Goal: Task Accomplishment & Management: Use online tool/utility

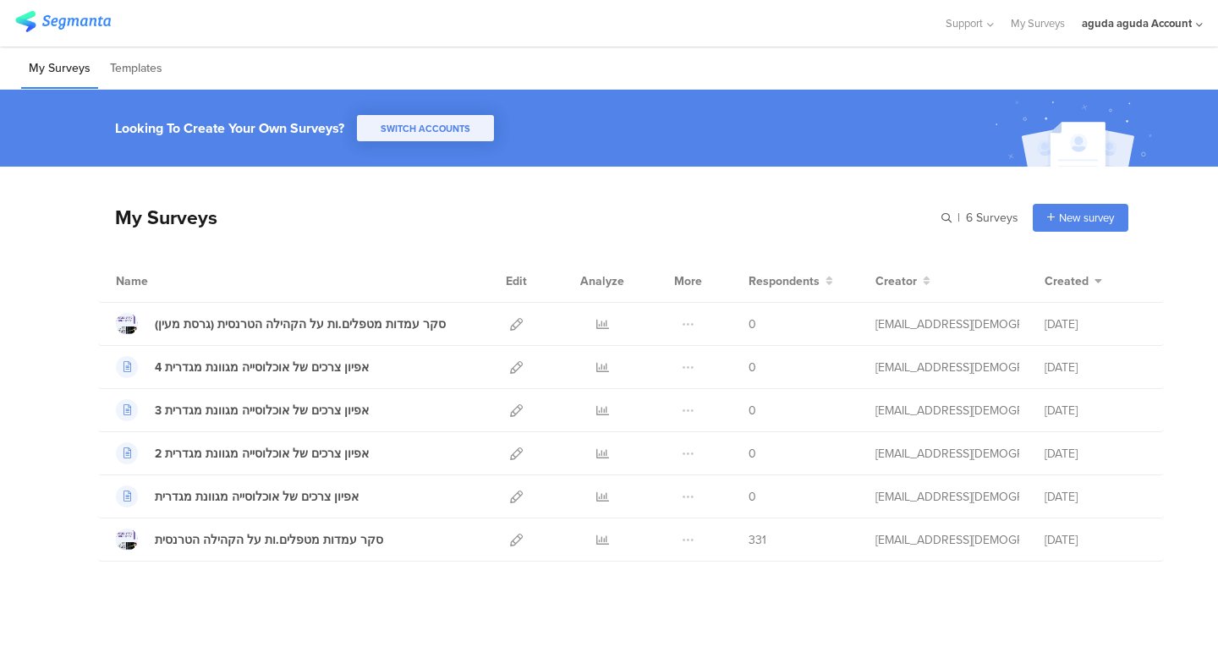
click at [1186, 18] on div "aguda aguda Account" at bounding box center [1137, 23] width 110 height 16
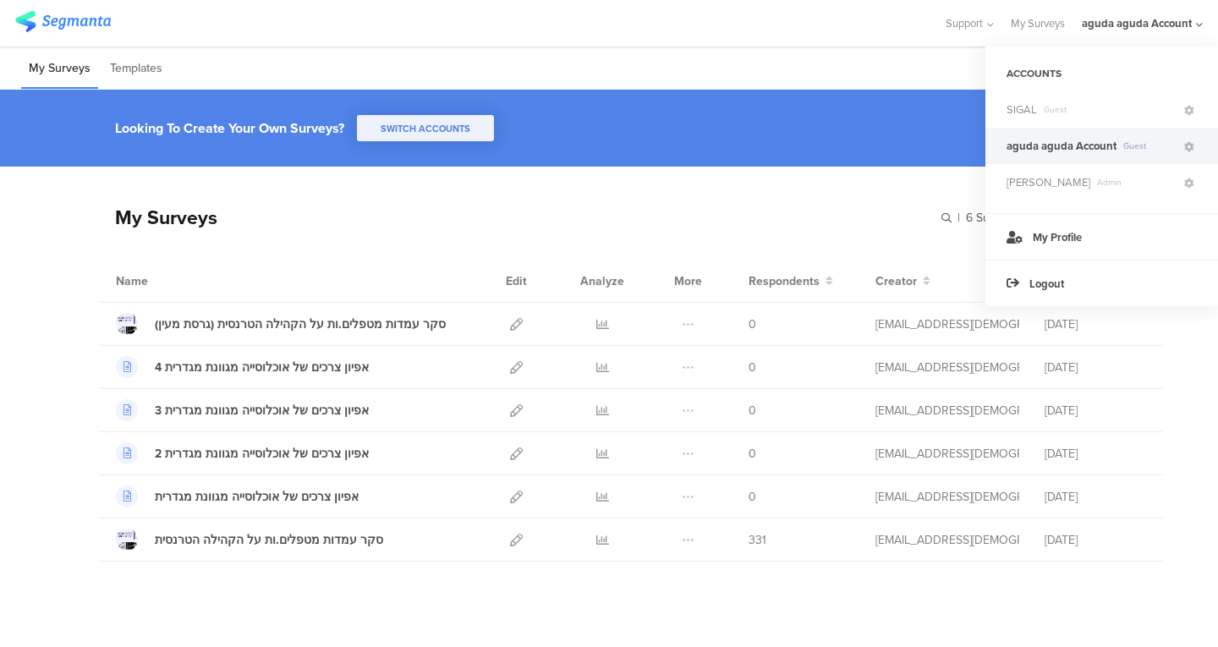
click at [1039, 119] on div "SIGAL Guest" at bounding box center [1101, 109] width 233 height 36
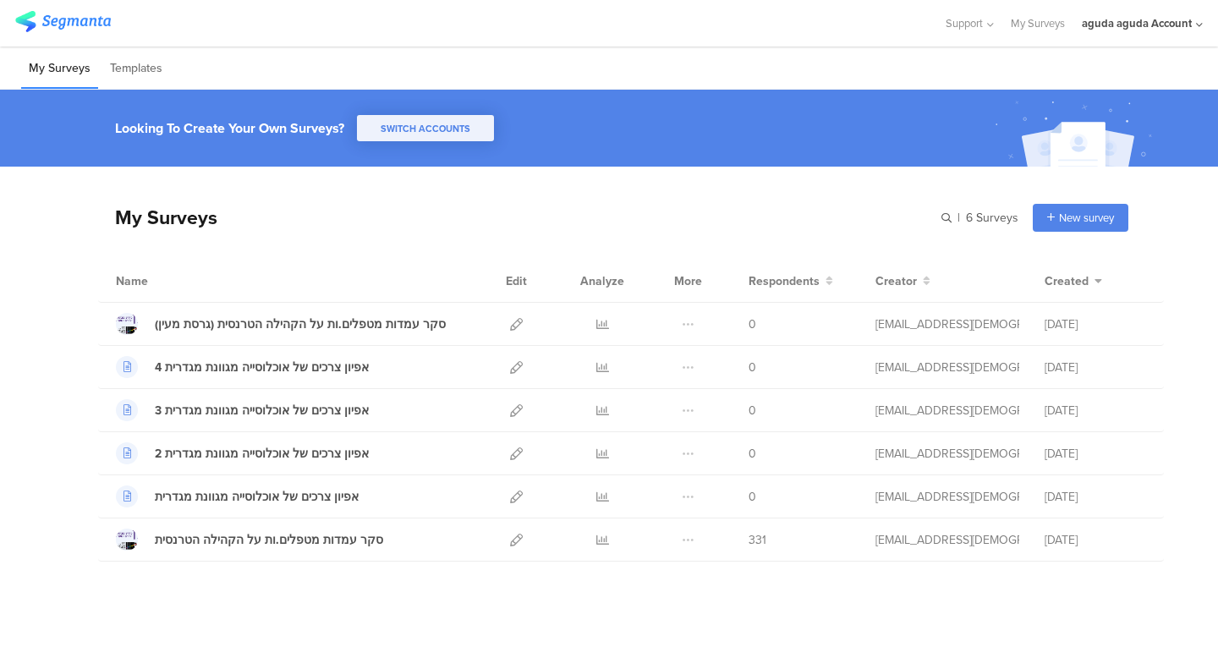
click at [1116, 14] on div "aguda aguda Account" at bounding box center [1142, 23] width 121 height 47
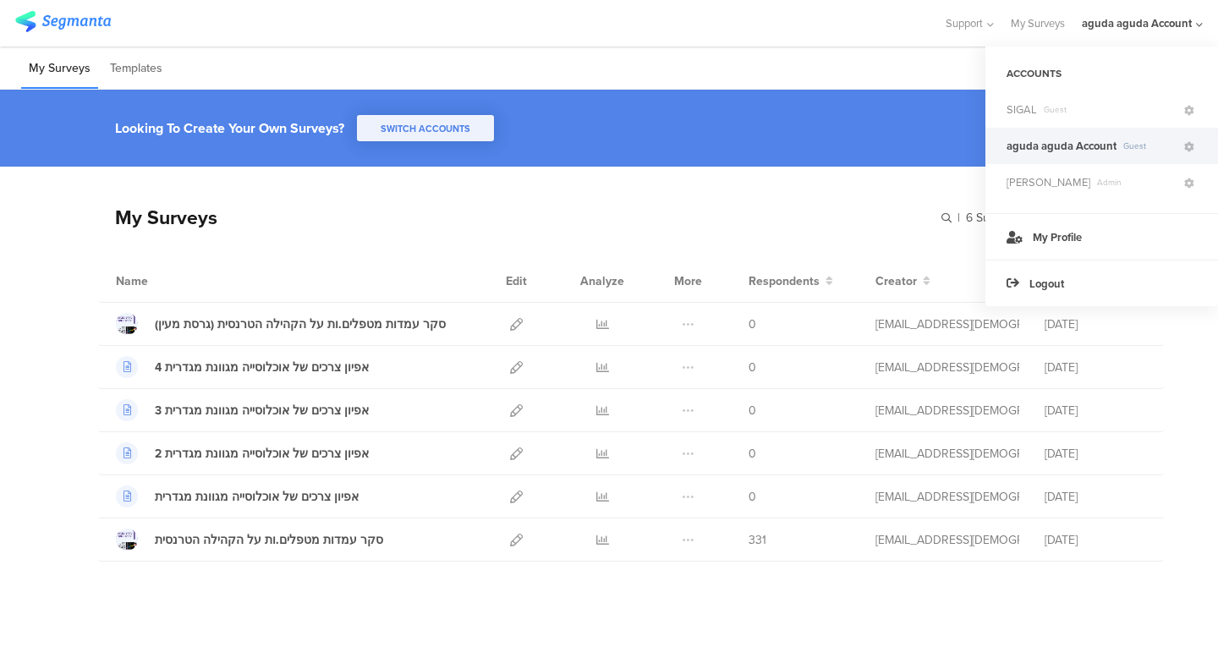
click at [1018, 107] on span "SIGAL" at bounding box center [1021, 109] width 30 height 16
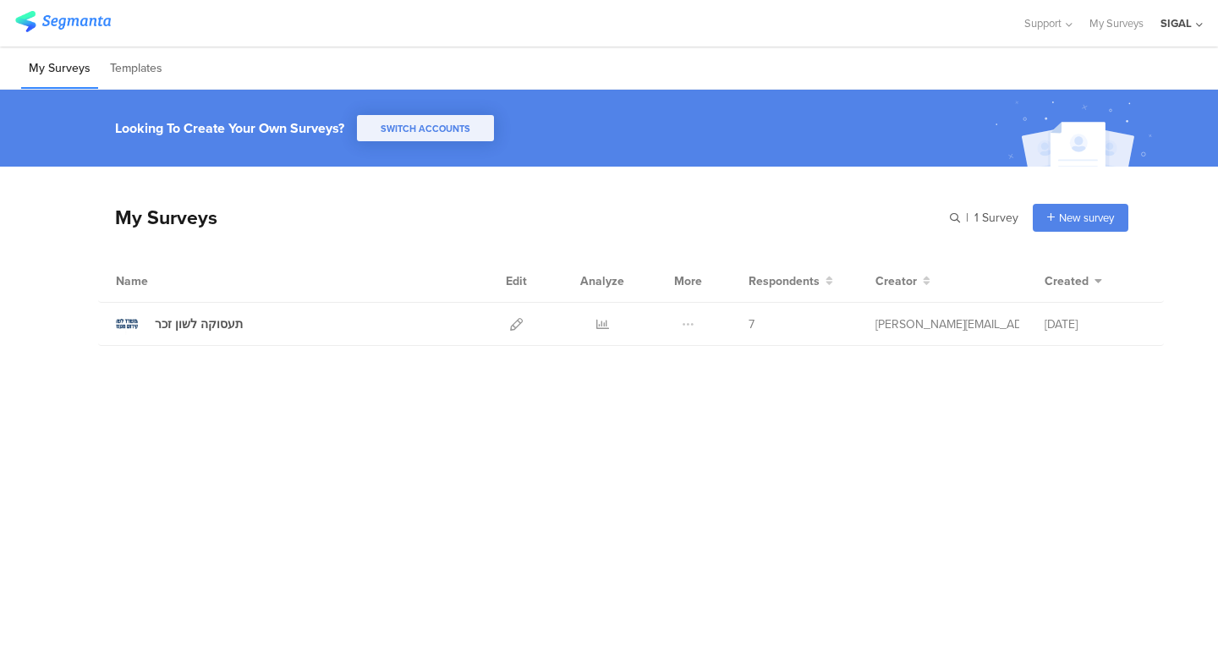
click at [517, 315] on link at bounding box center [516, 324] width 13 height 42
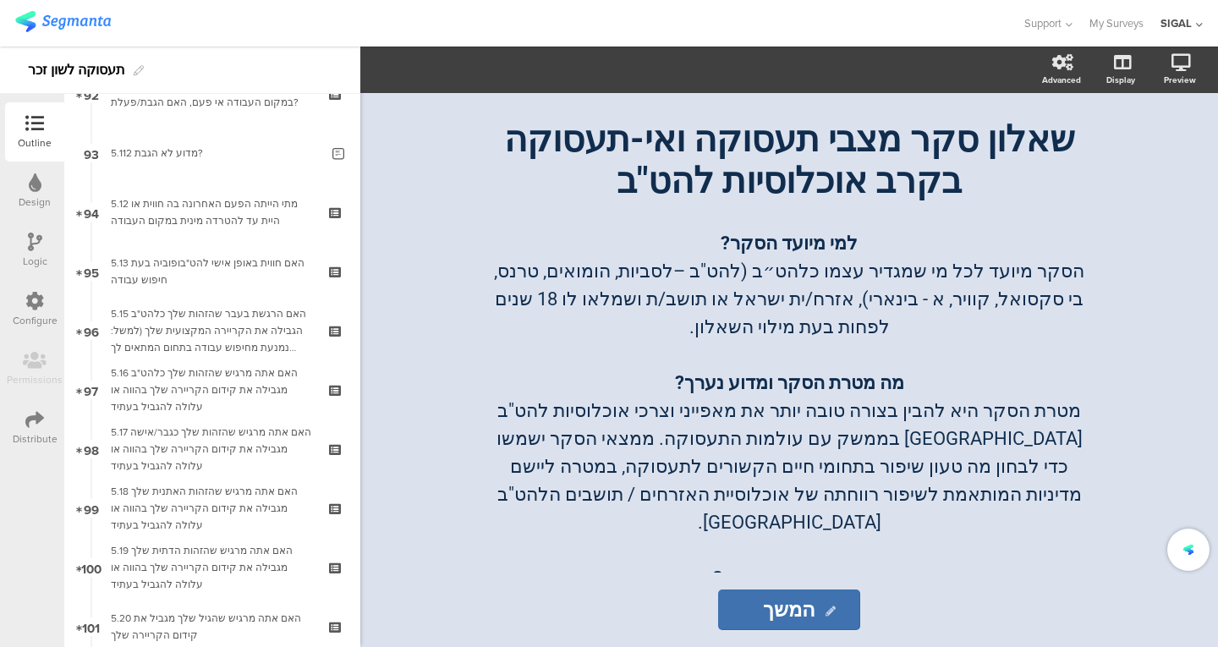
scroll to position [5472, 0]
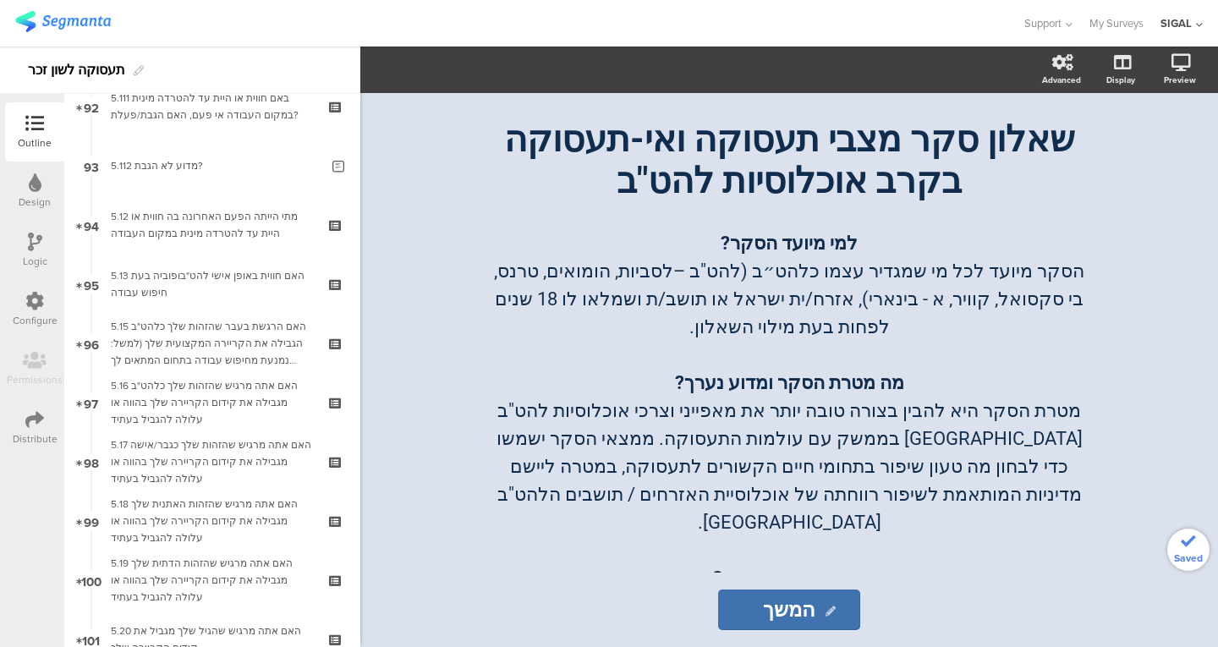
click at [32, 243] on icon at bounding box center [35, 242] width 14 height 19
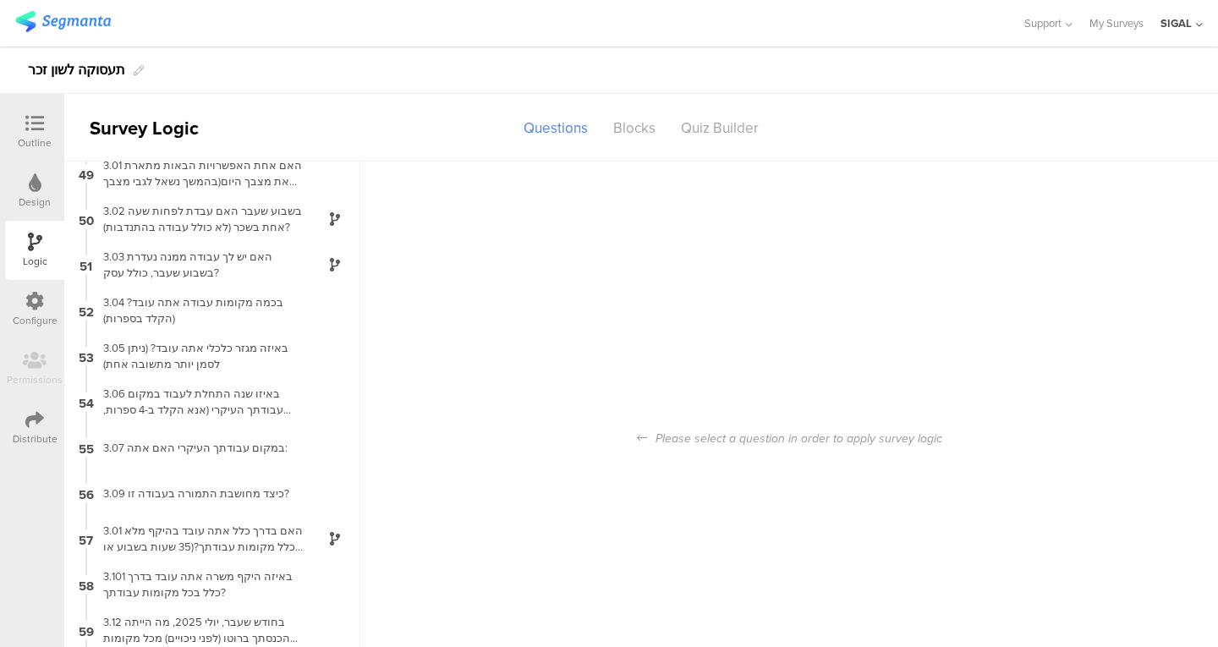
scroll to position [2305, 0]
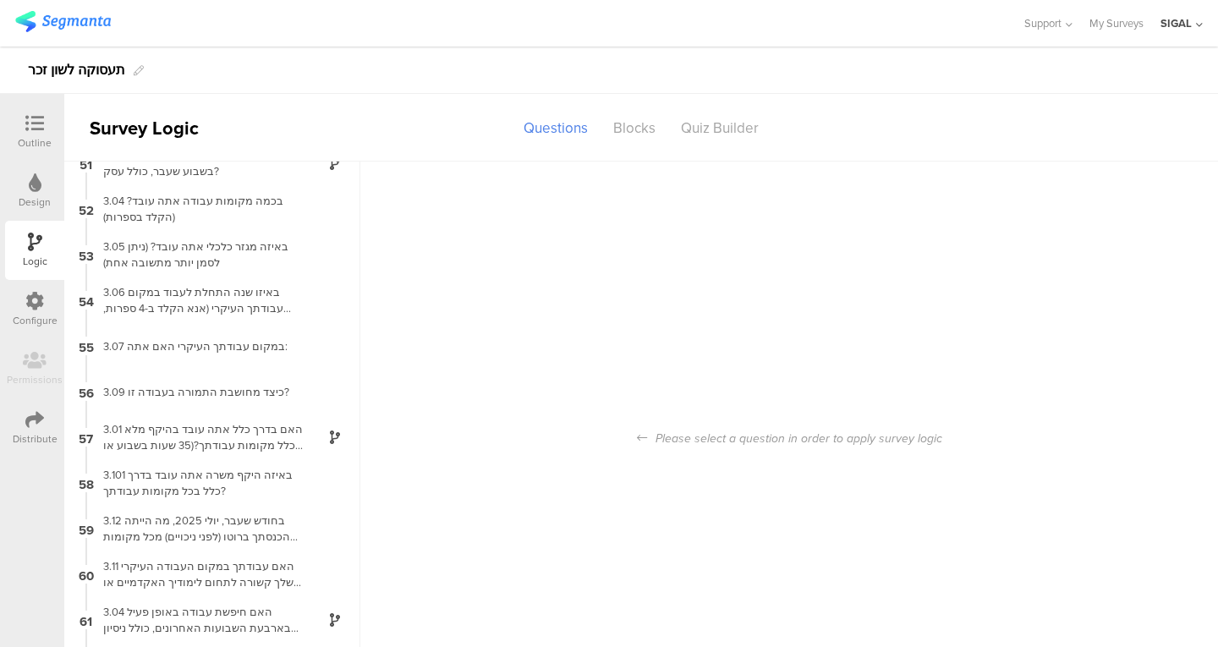
click at [173, 439] on div "3.01 האם בדרך כלל אתה עובד בהיקף מלא בכלל מקומות עבודתך?(35 שעות בשבוע או יותר,…" at bounding box center [198, 437] width 211 height 32
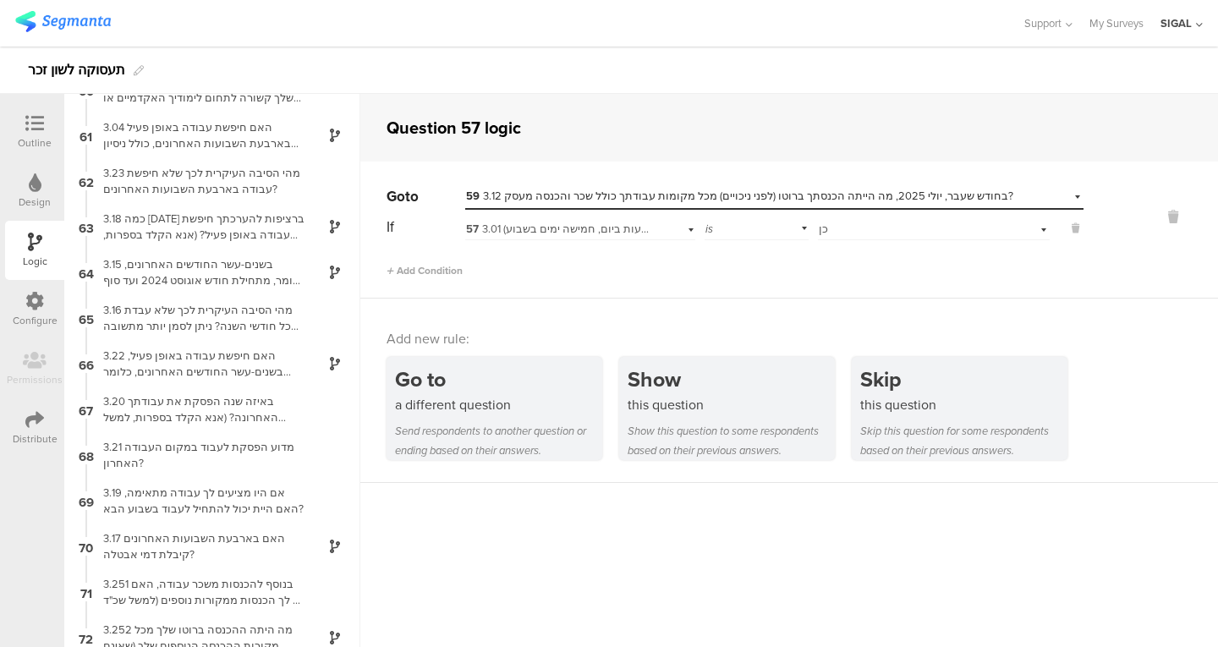
scroll to position [2723, 0]
click at [158, 525] on div "70 3.17 האם בארבעת השבועות האחרונים קיבלת דמי אבטלה?" at bounding box center [212, 545] width 296 height 46
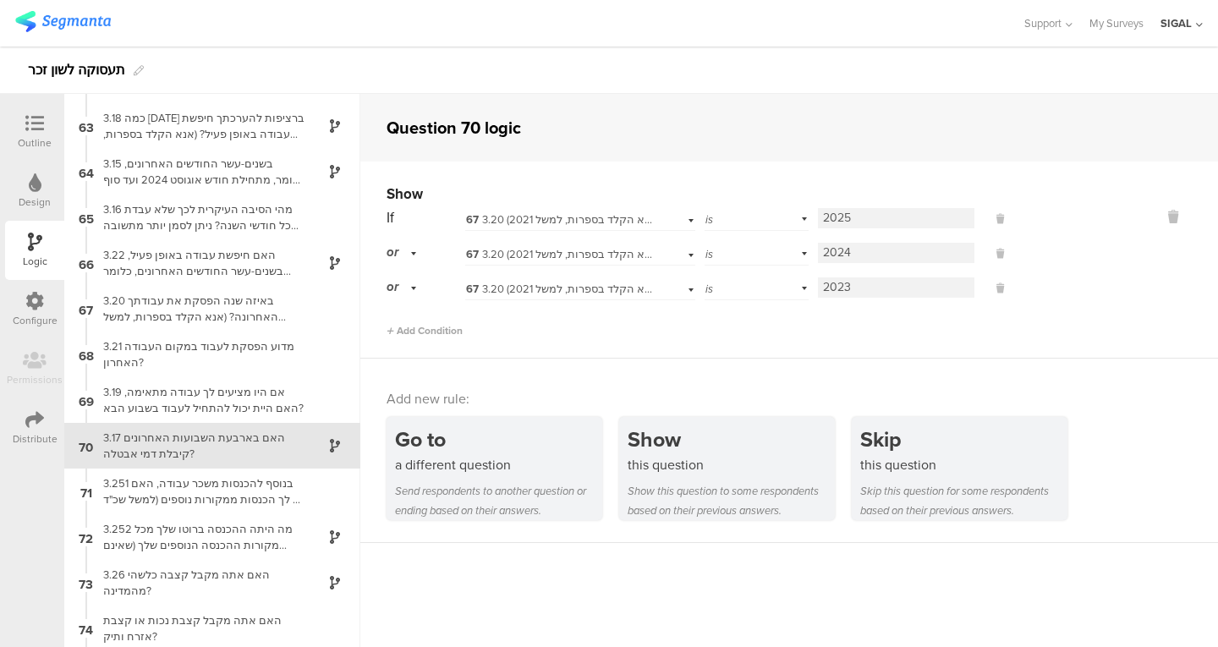
scroll to position [2820, 0]
click at [133, 131] on div "3.18 כמה [DATE] ברציפות להערכתך חיפשת עבודה באופן פעיל? (אנא הקלד בספרות, למשל …" at bounding box center [198, 128] width 211 height 32
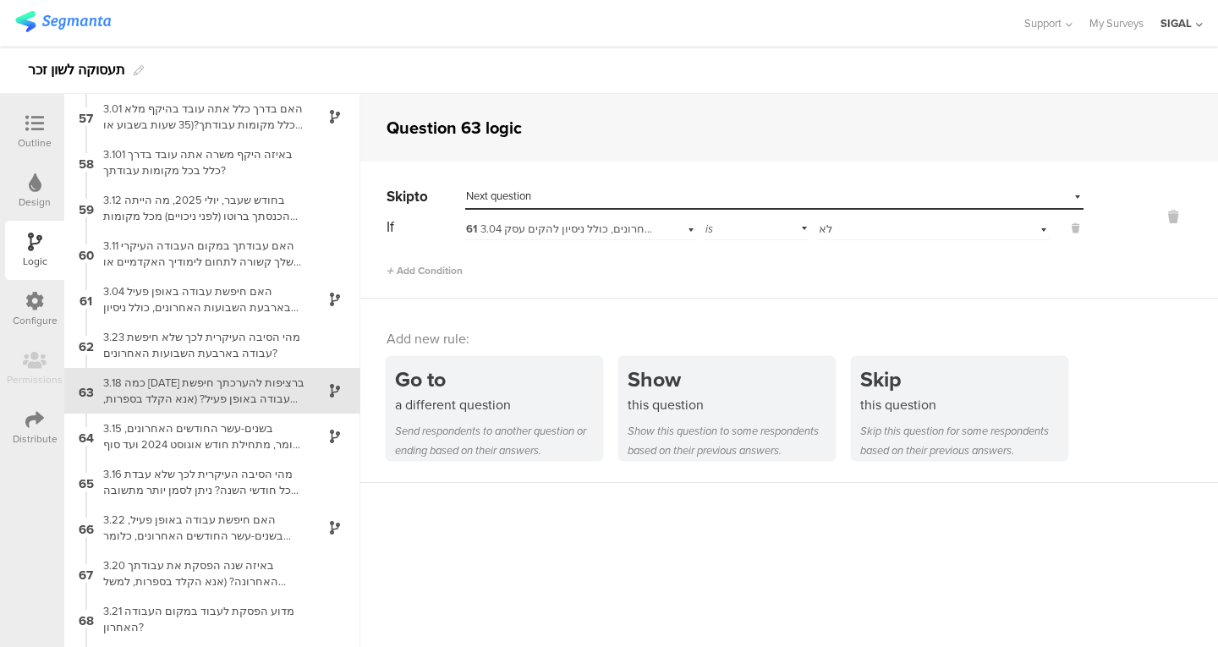
scroll to position [2578, 0]
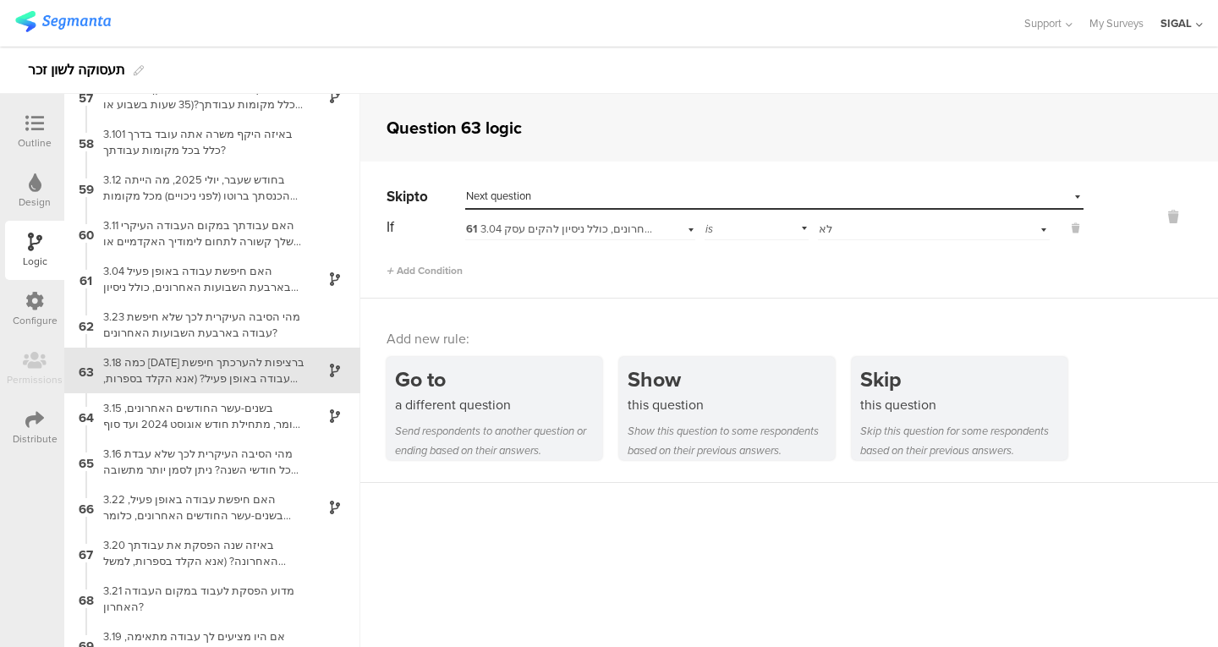
click at [192, 270] on div "3.04 האם חיפשת עבודה באופן פעיל בארבעת השבועות האחרונים, כולל ניסיון להקים עסק?" at bounding box center [198, 279] width 211 height 32
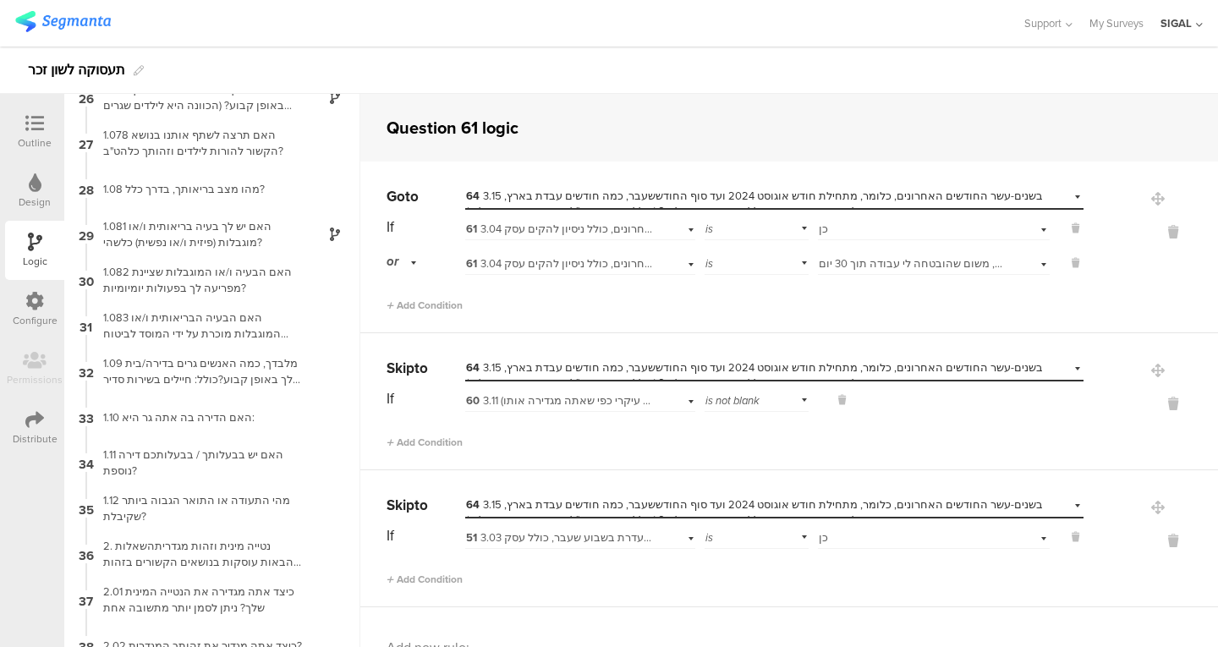
scroll to position [1160, 0]
click at [199, 247] on div "1.081 האם יש לך בעיה בריאותית ו/או מוגבלות (פיזית ו/או נפשית) כלשהי?" at bounding box center [198, 235] width 211 height 32
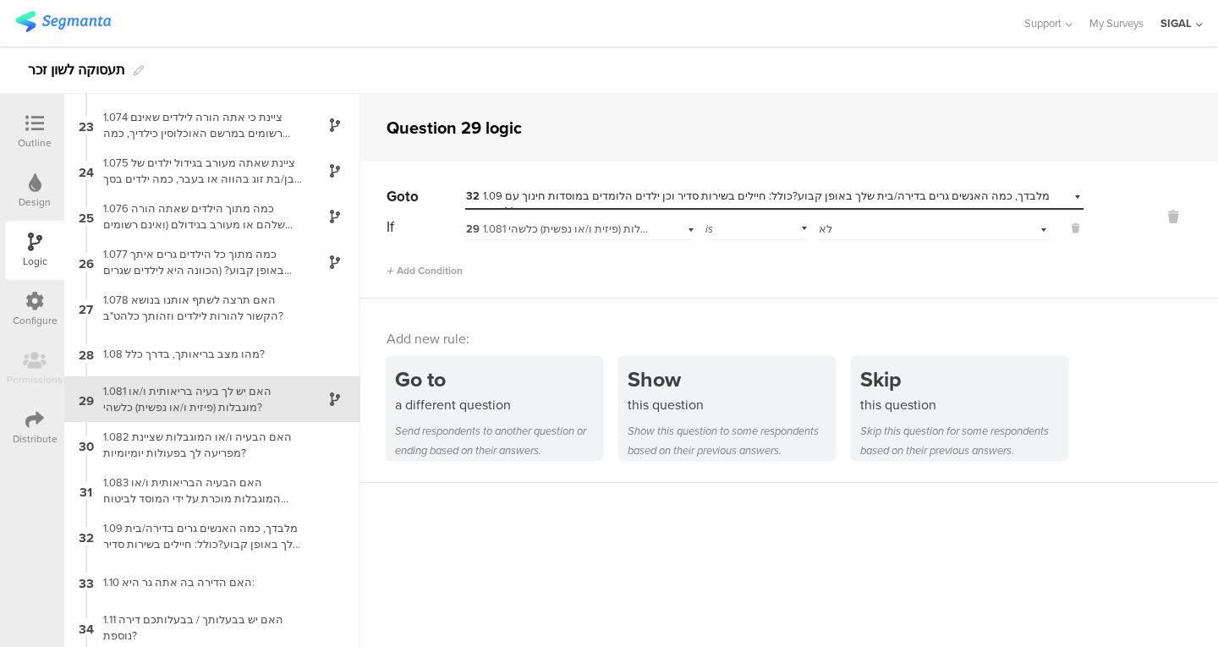
scroll to position [995, 0]
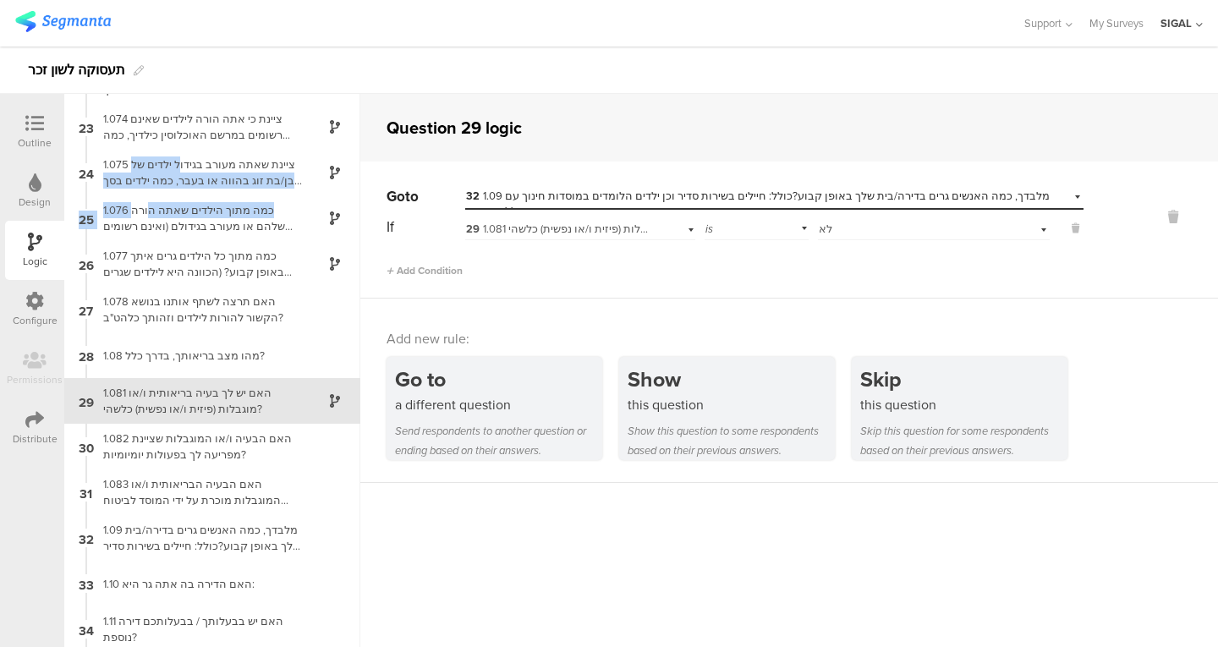
drag, startPoint x: 178, startPoint y: 164, endPoint x: 177, endPoint y: 201, distance: 37.2
click at [177, 201] on div "1 האם אתה מעל גיל 18? 2 האם את.ה עונה לסקר כלהט"ב? 3 האם אתה אזרח או תושב ישראל…" at bounding box center [212, 370] width 296 height 553
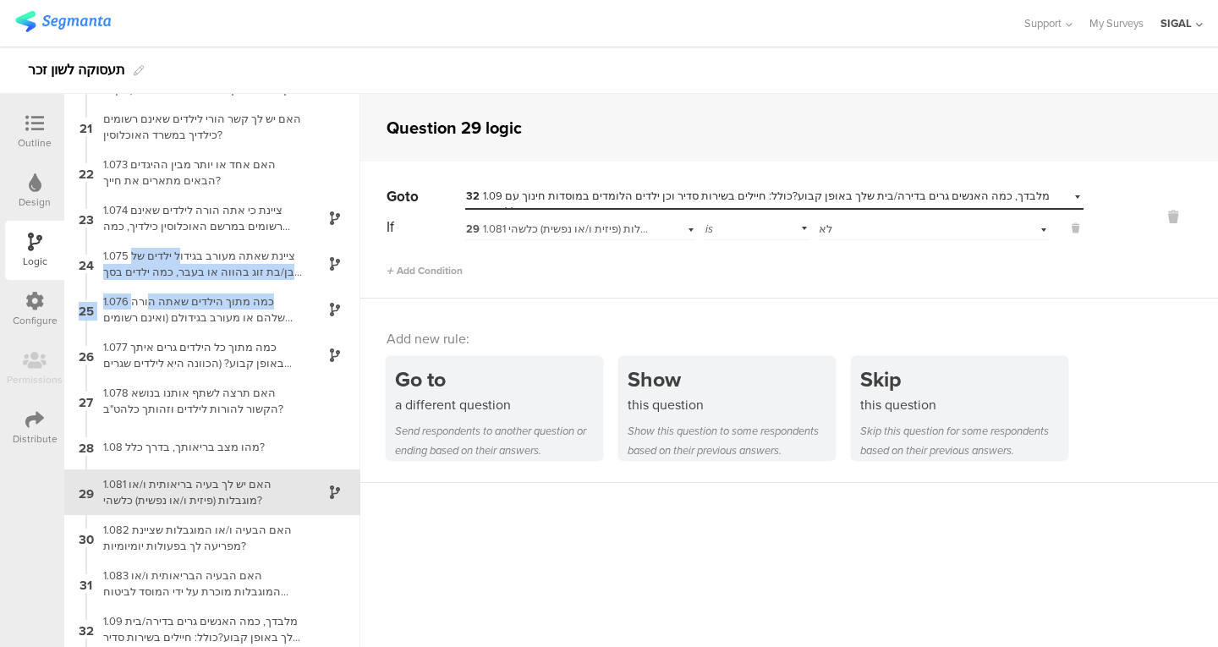
scroll to position [897, 0]
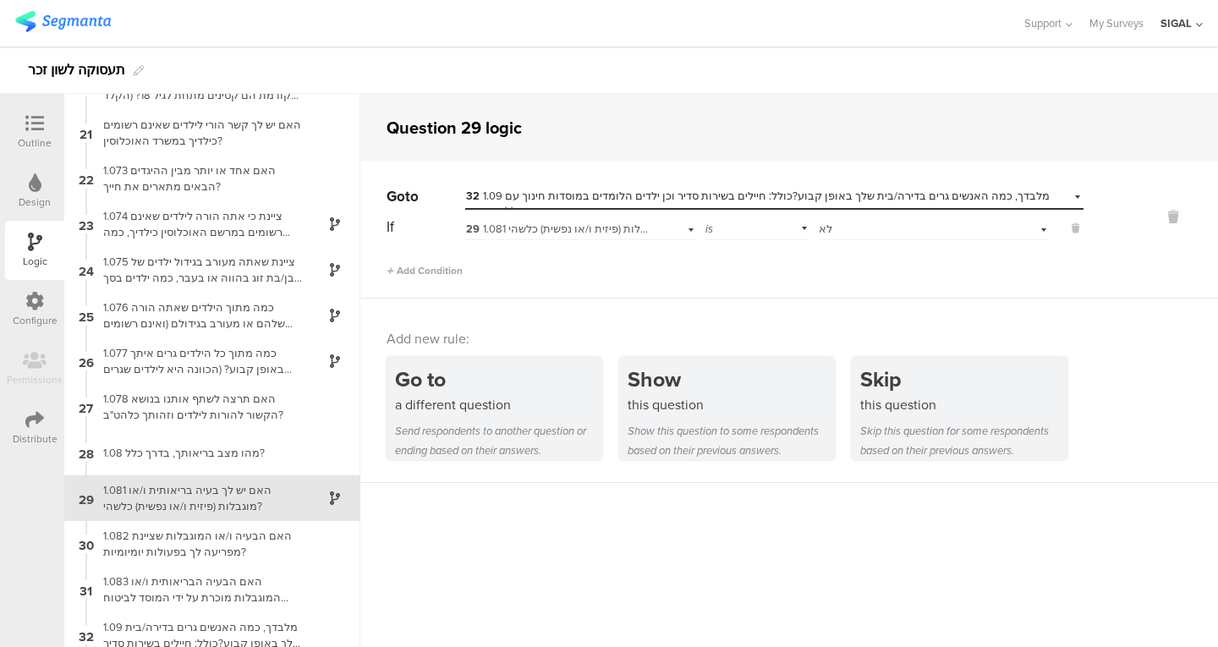
click at [199, 126] on div "האם יש לך קשר הורי לילדים שאינם רשומים כילדיך במשרד האוכלוסין?" at bounding box center [198, 133] width 211 height 32
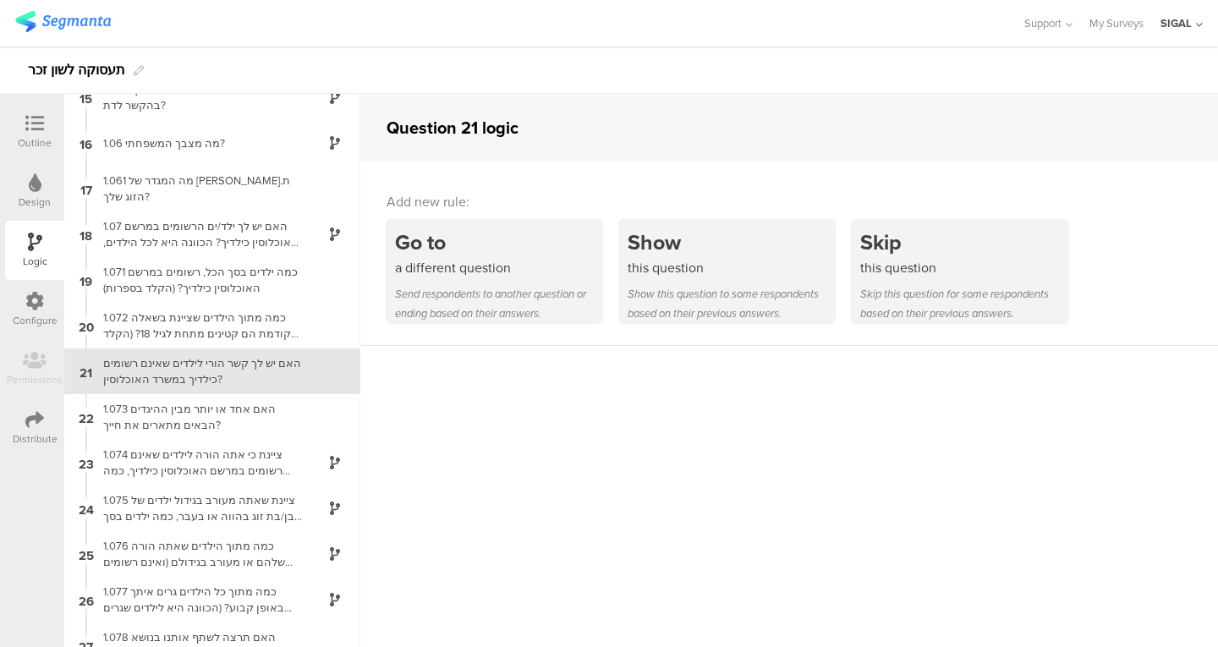
scroll to position [660, 0]
